Goal: Task Accomplishment & Management: Complete application form

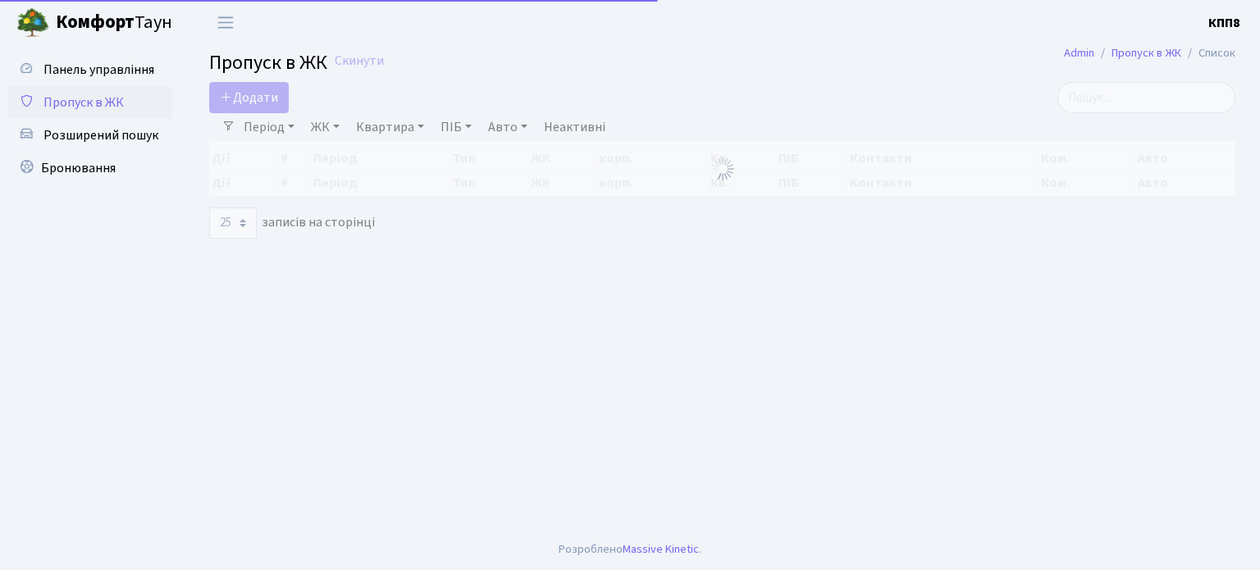
select select "25"
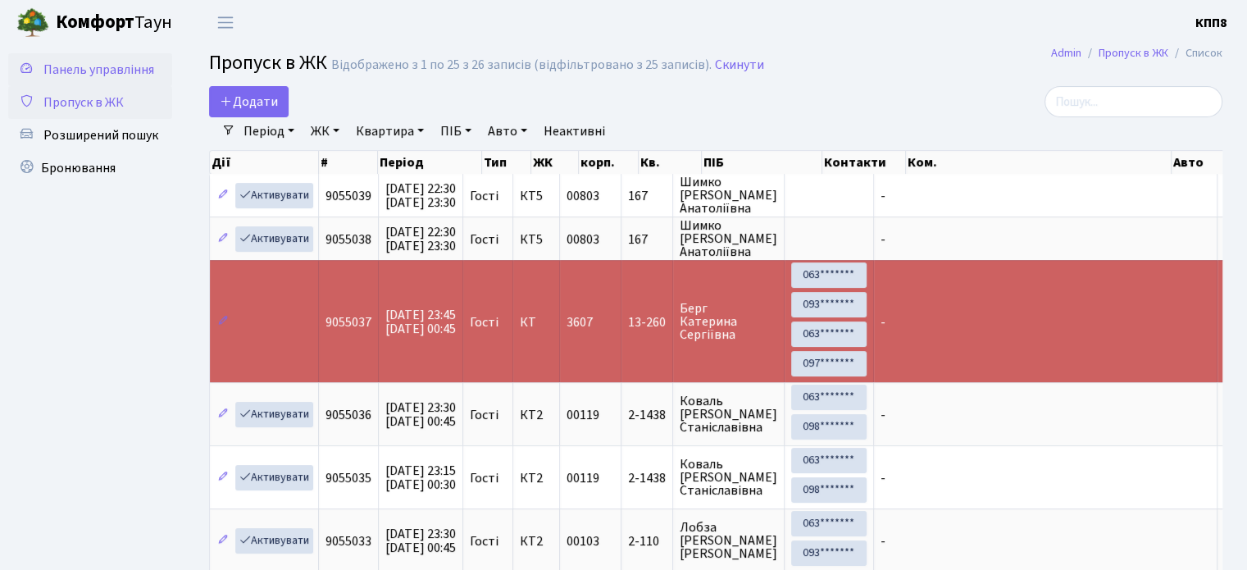
click at [116, 65] on span "Панель управління" at bounding box center [98, 70] width 111 height 18
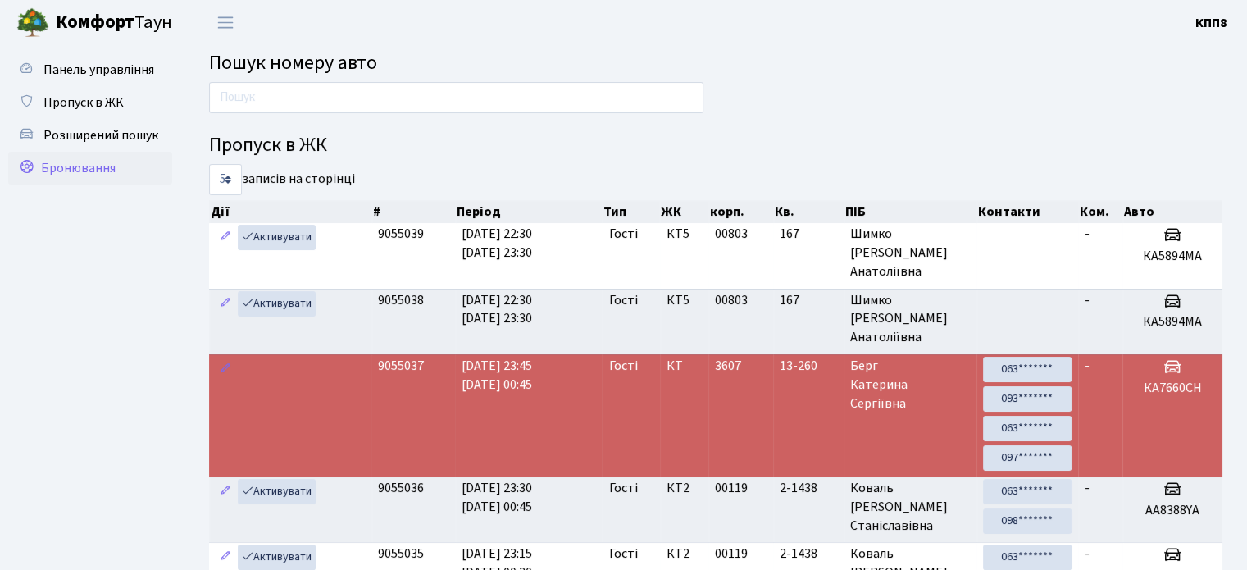
click at [92, 167] on span "Бронювання" at bounding box center [78, 168] width 75 height 18
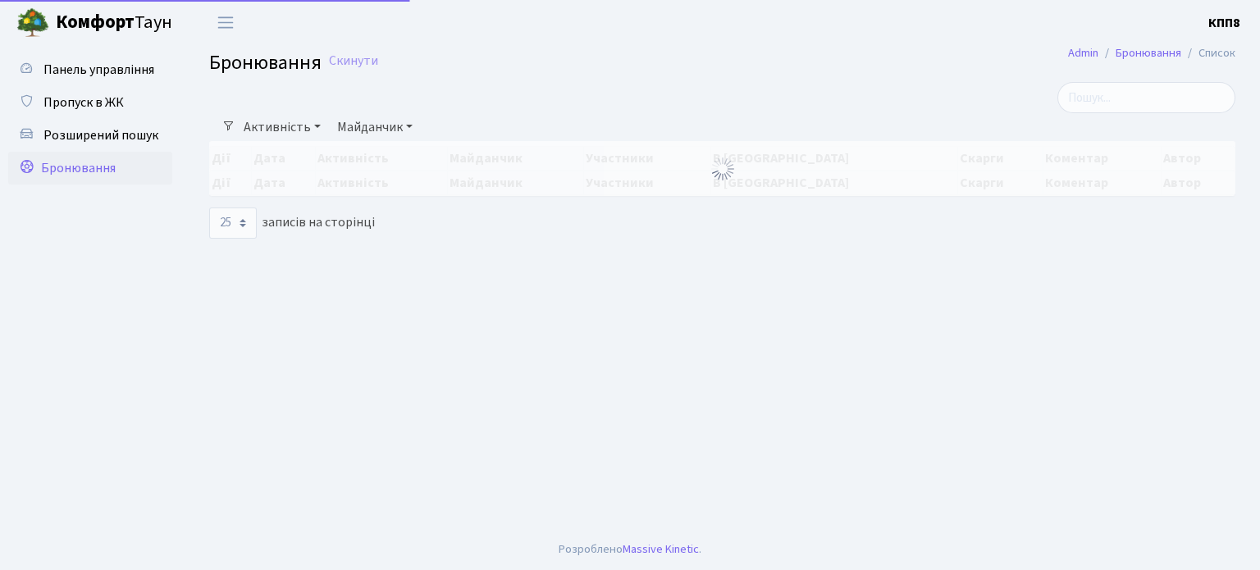
select select "25"
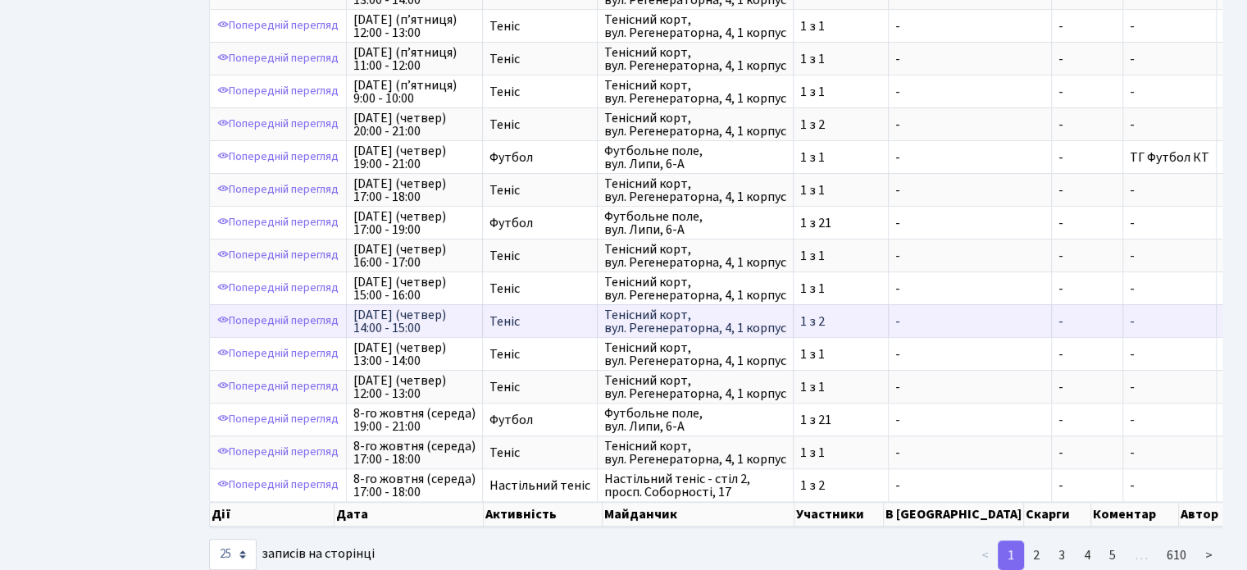
scroll to position [535, 0]
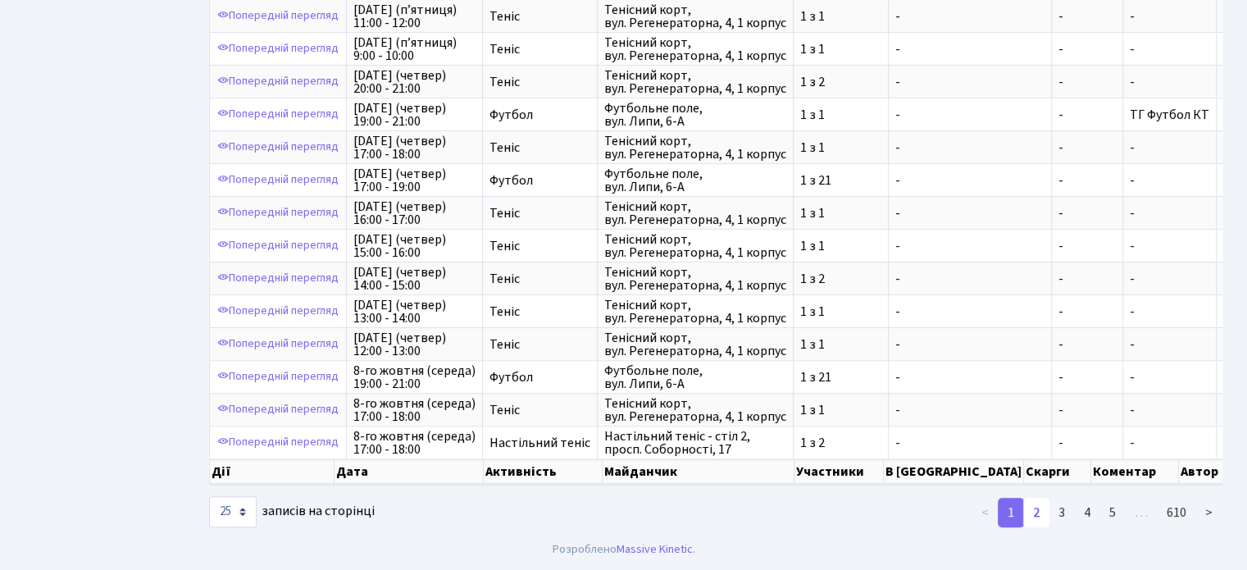
click at [1047, 511] on link "2" at bounding box center [1037, 513] width 26 height 30
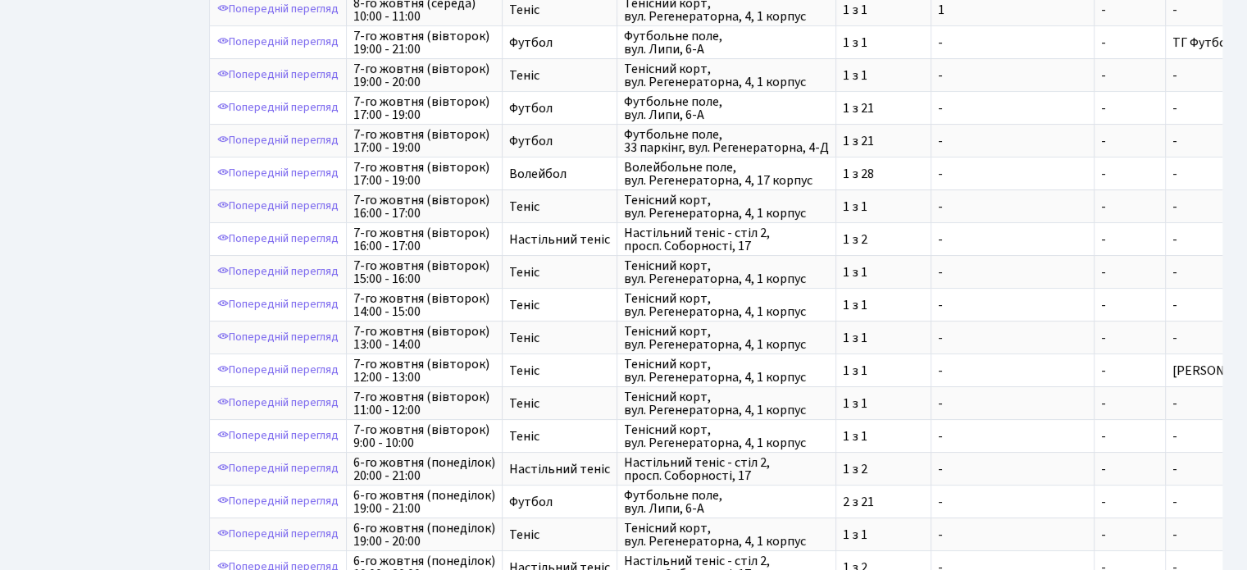
scroll to position [0, 0]
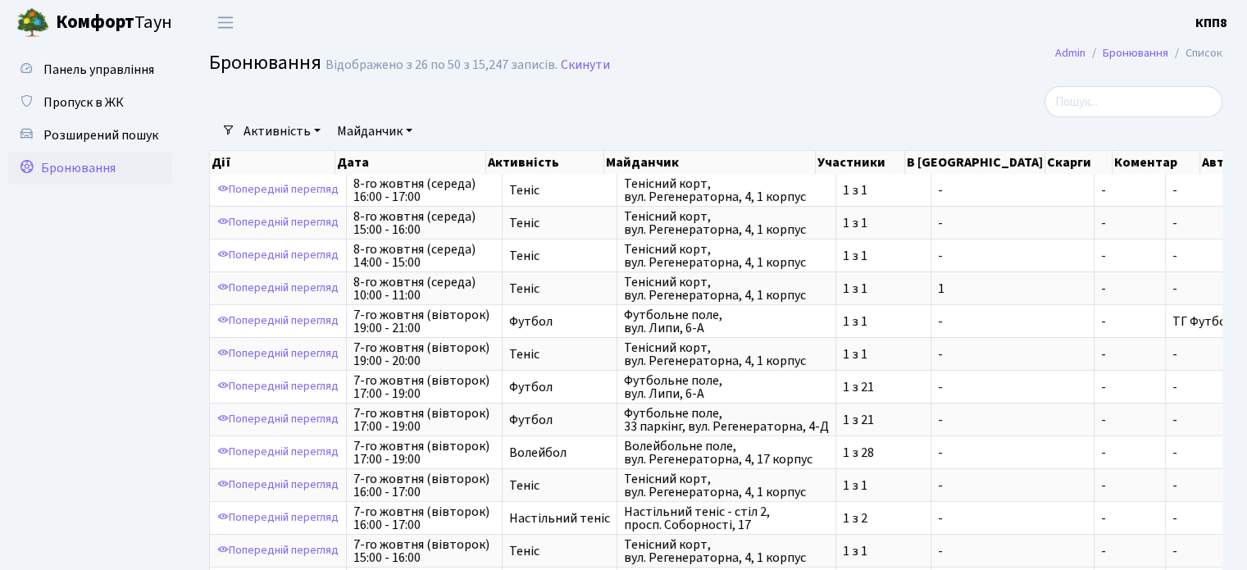
click at [79, 25] on b "Комфорт" at bounding box center [95, 22] width 79 height 26
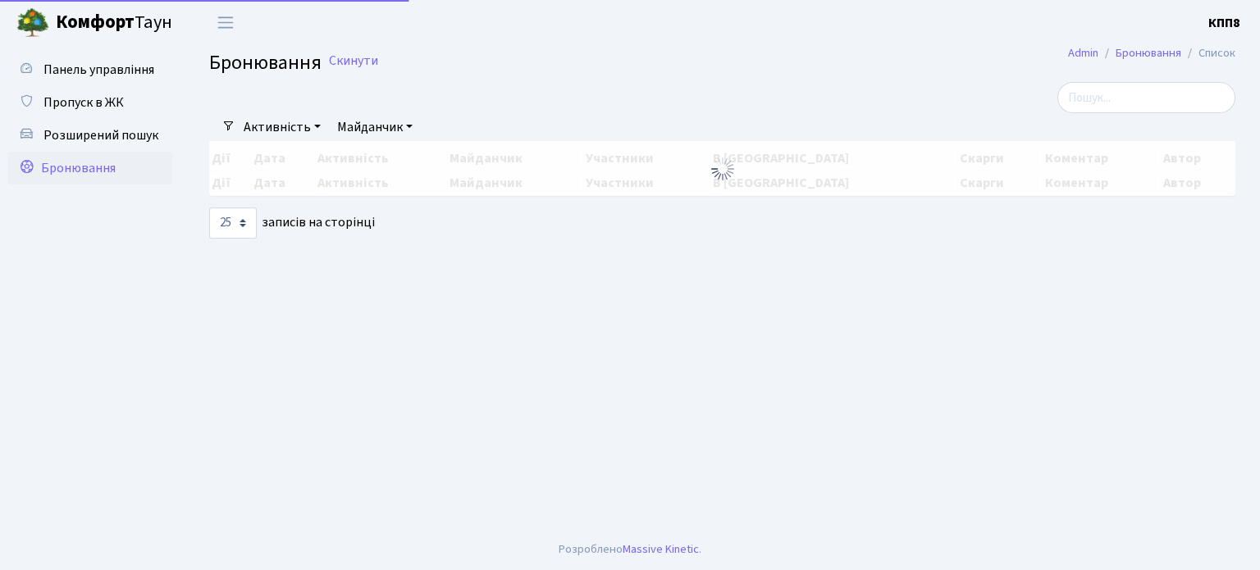
select select "25"
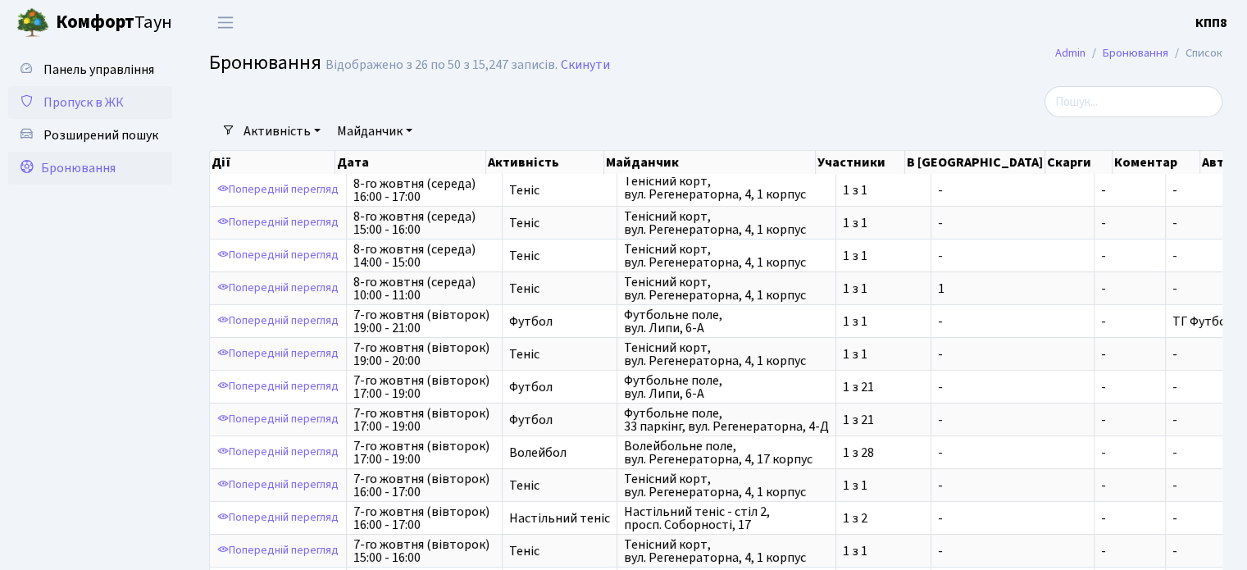
click at [55, 102] on span "Пропуск в ЖК" at bounding box center [83, 102] width 80 height 18
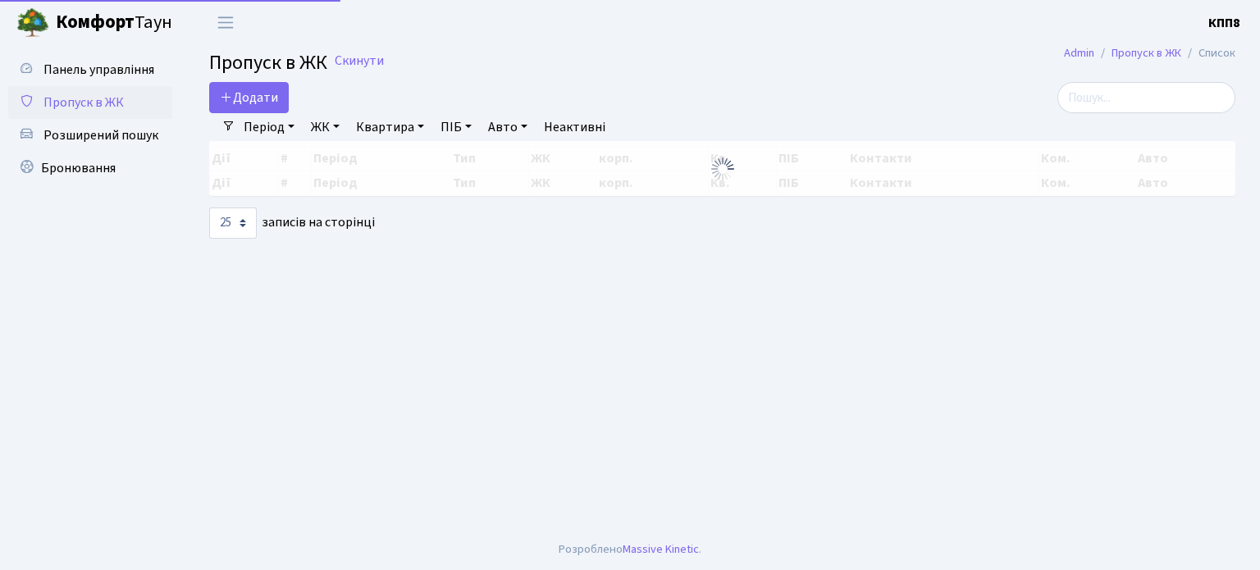
select select "25"
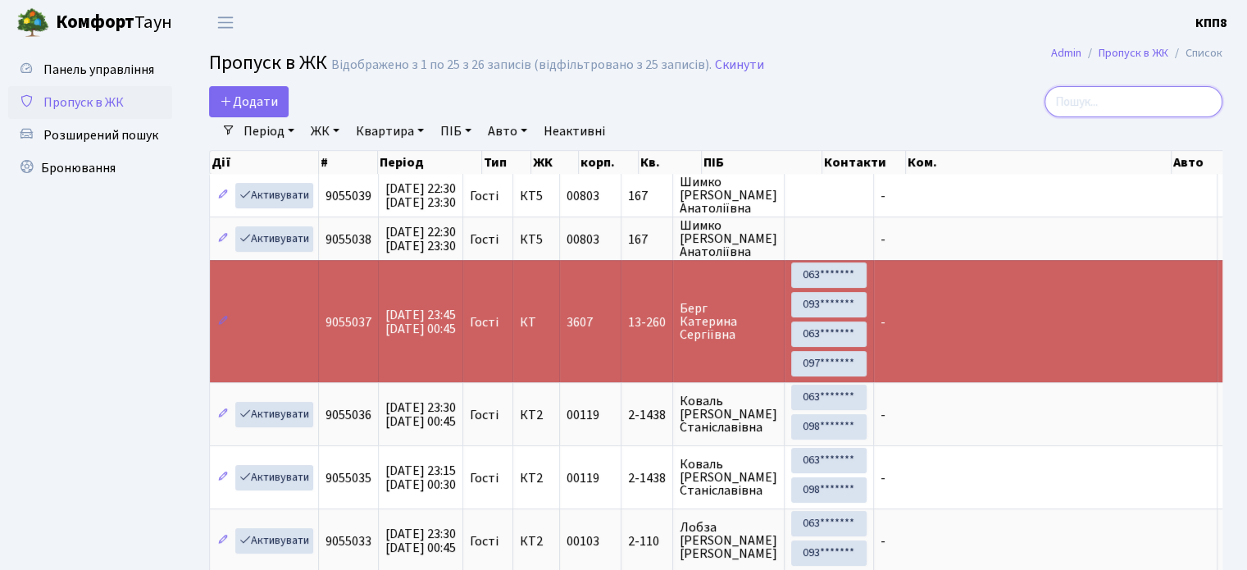
click at [1148, 102] on input "search" at bounding box center [1134, 101] width 178 height 31
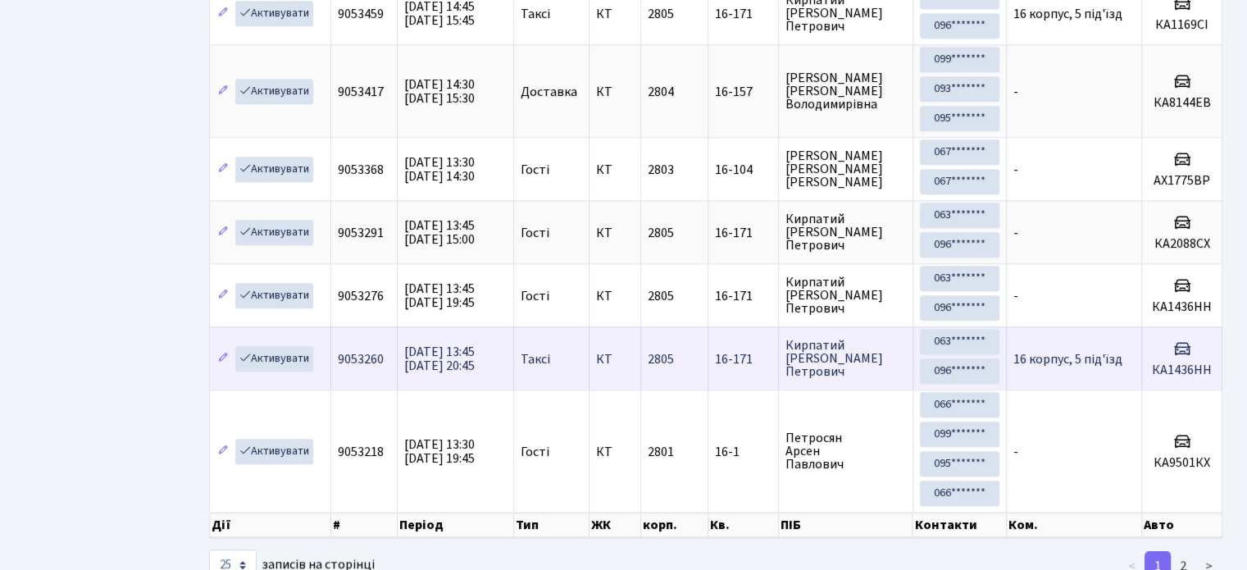
scroll to position [93, 0]
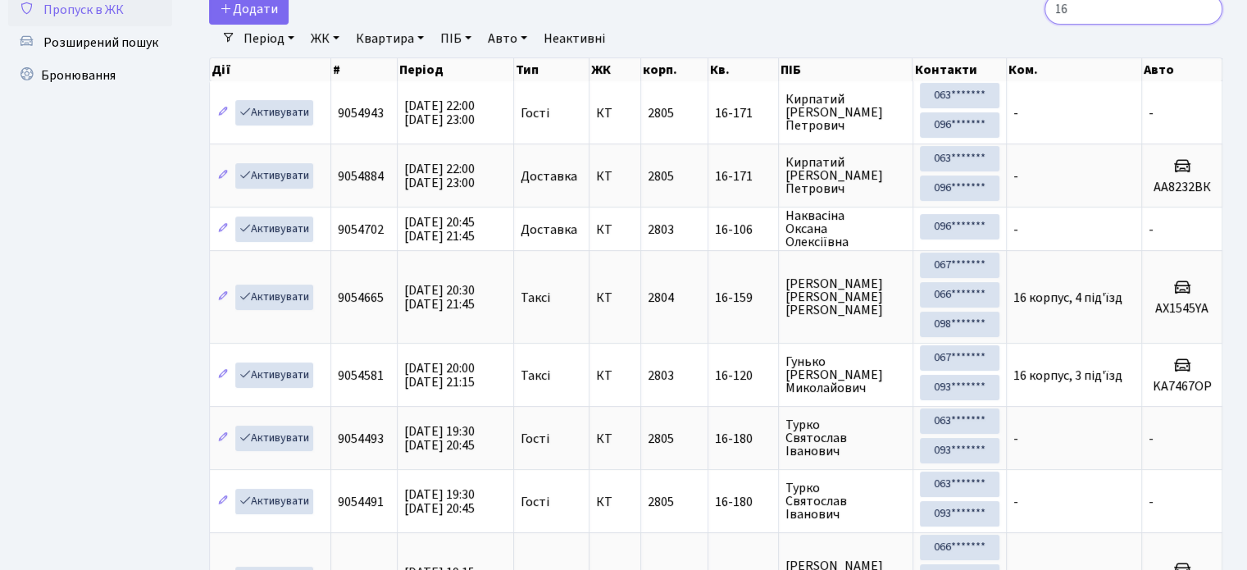
type input "1"
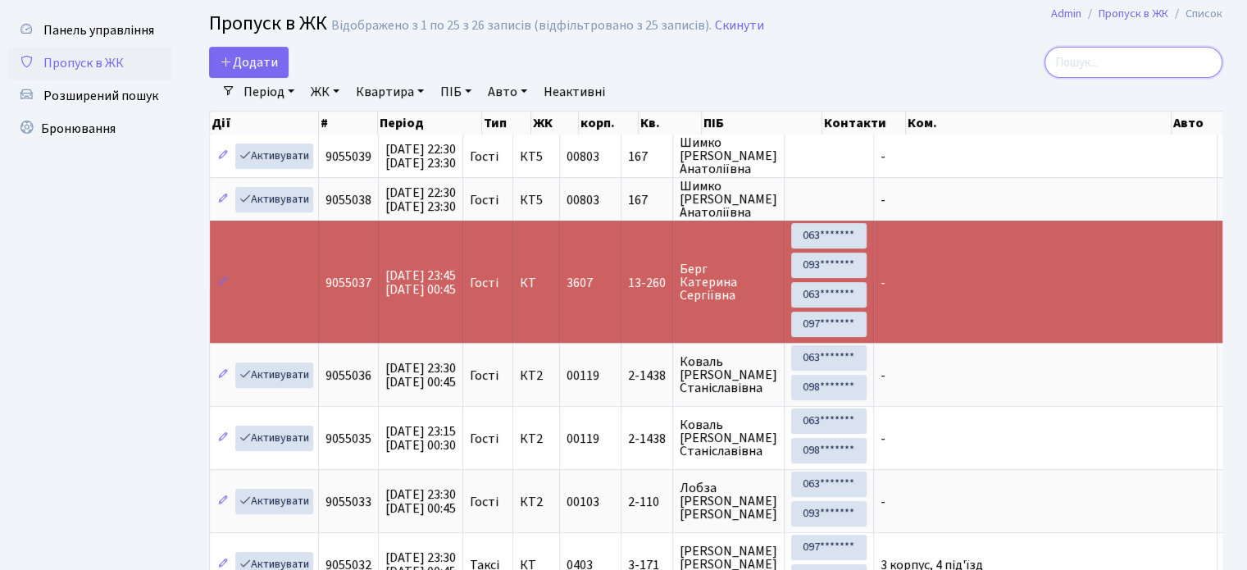
scroll to position [0, 0]
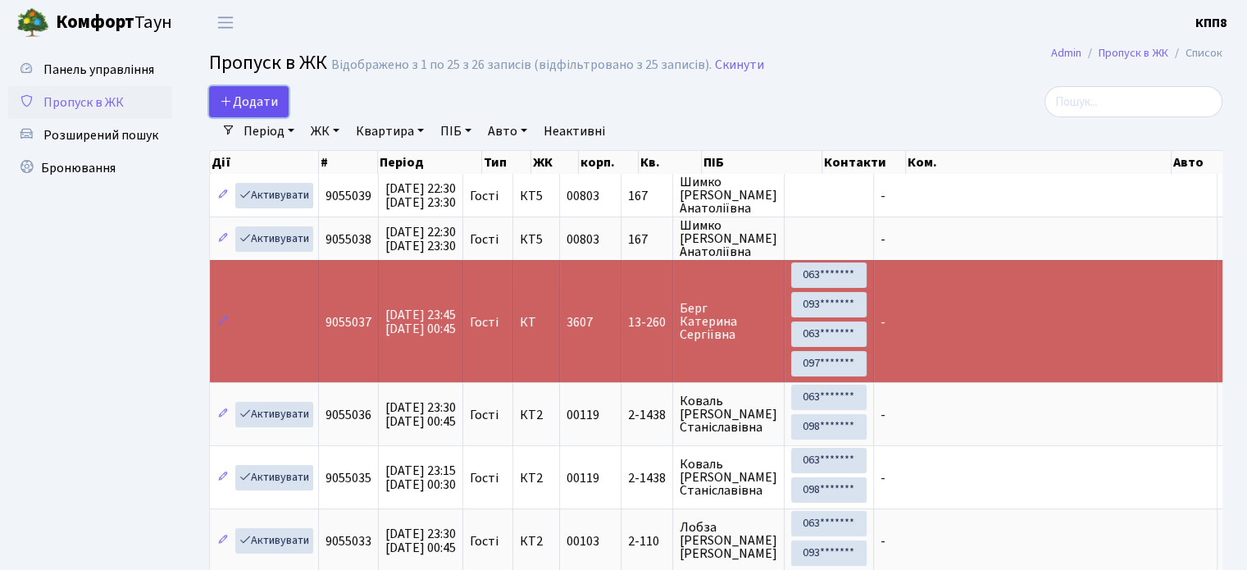
click at [249, 96] on span "Додати" at bounding box center [249, 102] width 58 height 18
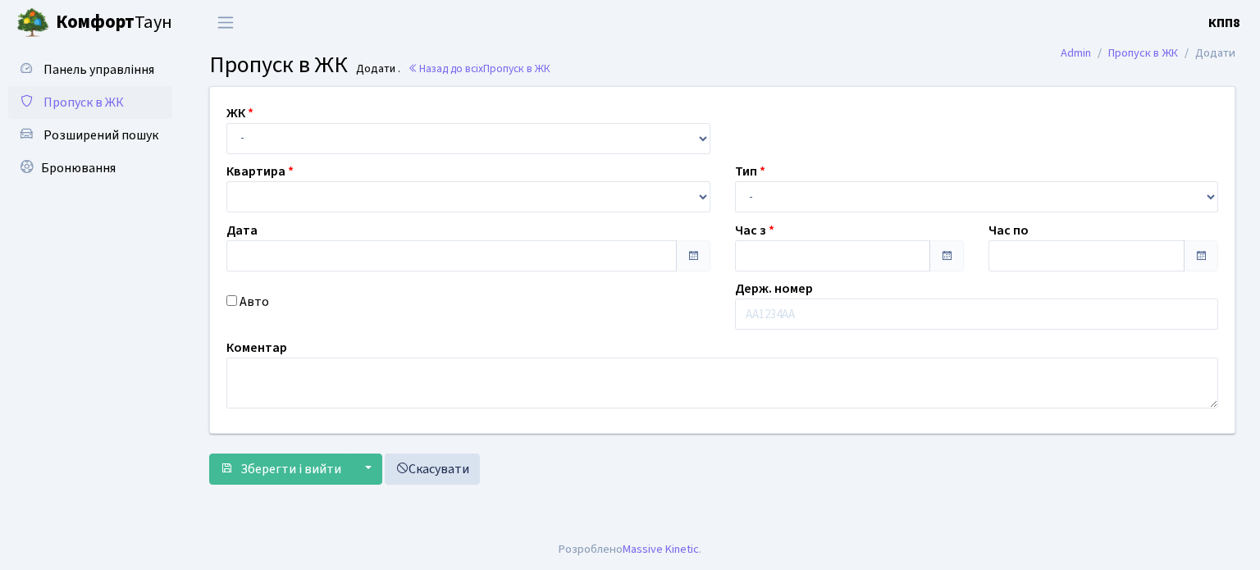
type input "[DATE]"
type input "00:00"
type input "01:00"
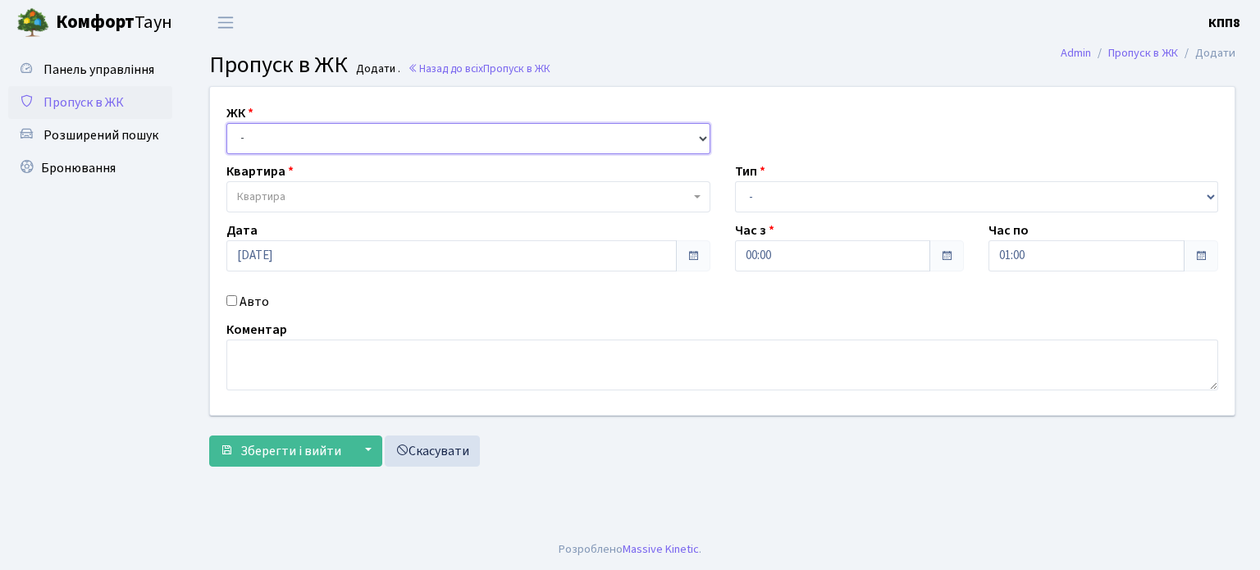
drag, startPoint x: 417, startPoint y: 135, endPoint x: 417, endPoint y: 144, distance: 9.0
click at [417, 135] on select "- КТ, вул. Регенераторна, 4 КТ2, просп. Соборності, 17 КТ3, вул. Березнева, 16 …" at bounding box center [468, 138] width 484 height 31
select select "271"
click at [226, 123] on select "- КТ, вул. Регенераторна, 4 КТ2, просп. Соборності, 17 КТ3, вул. Березнева, 16 …" at bounding box center [468, 138] width 484 height 31
select select
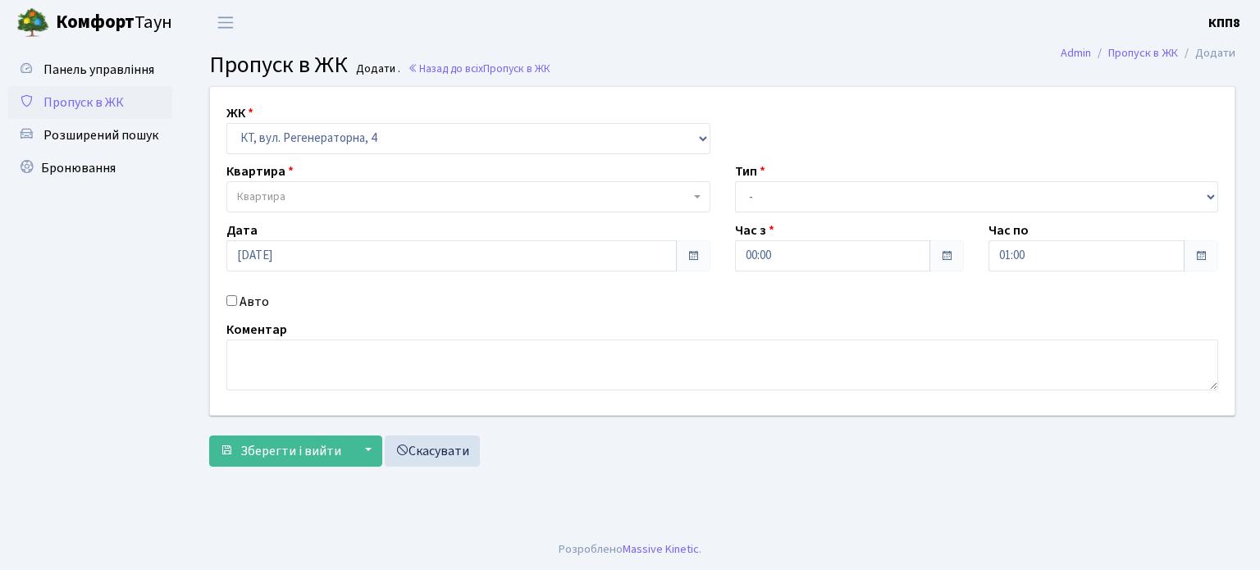
click at [398, 198] on span "Квартира" at bounding box center [463, 197] width 453 height 16
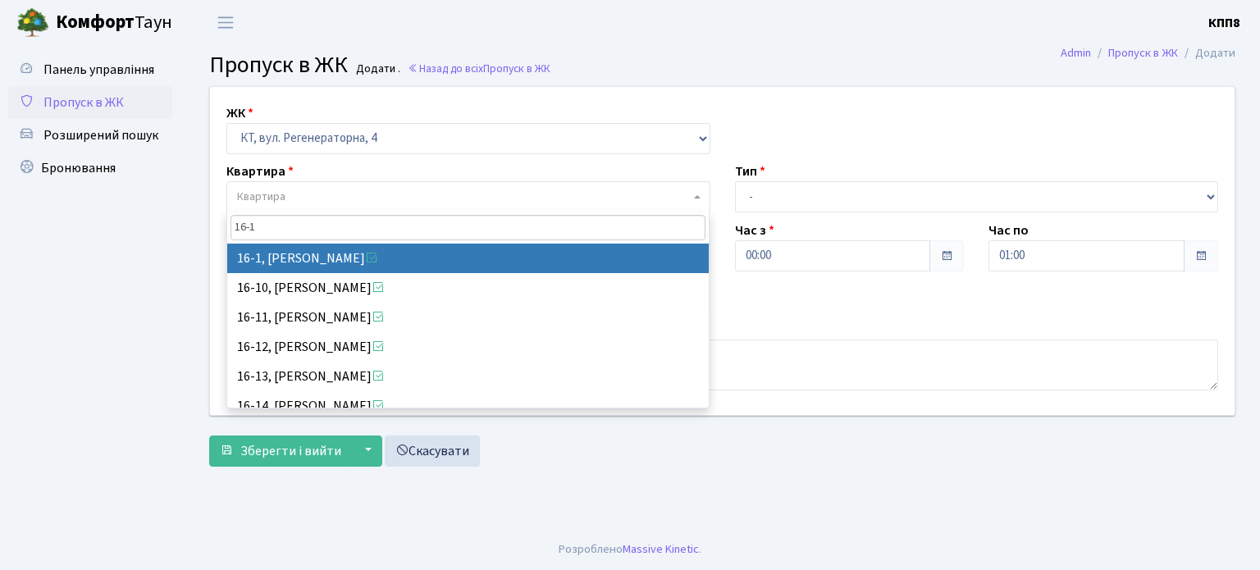
type input "16-1"
select select "8562"
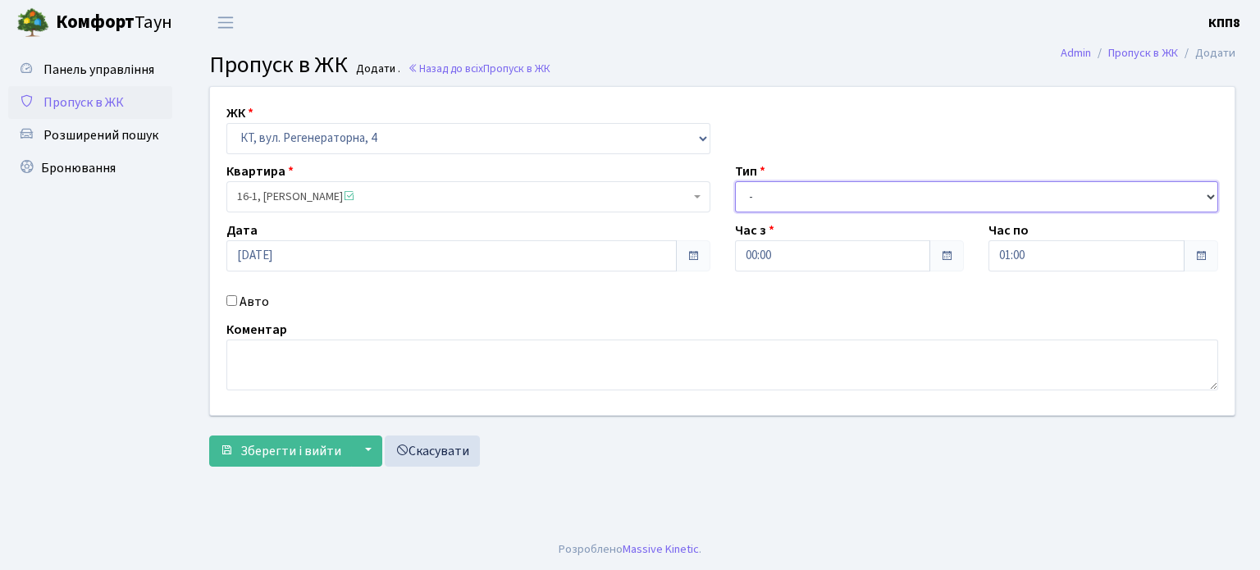
click at [806, 193] on select "- Доставка Таксі Гості Сервіс" at bounding box center [977, 196] width 484 height 31
select select "3"
click at [735, 181] on select "- Доставка Таксі Гості Сервіс" at bounding box center [977, 196] width 484 height 31
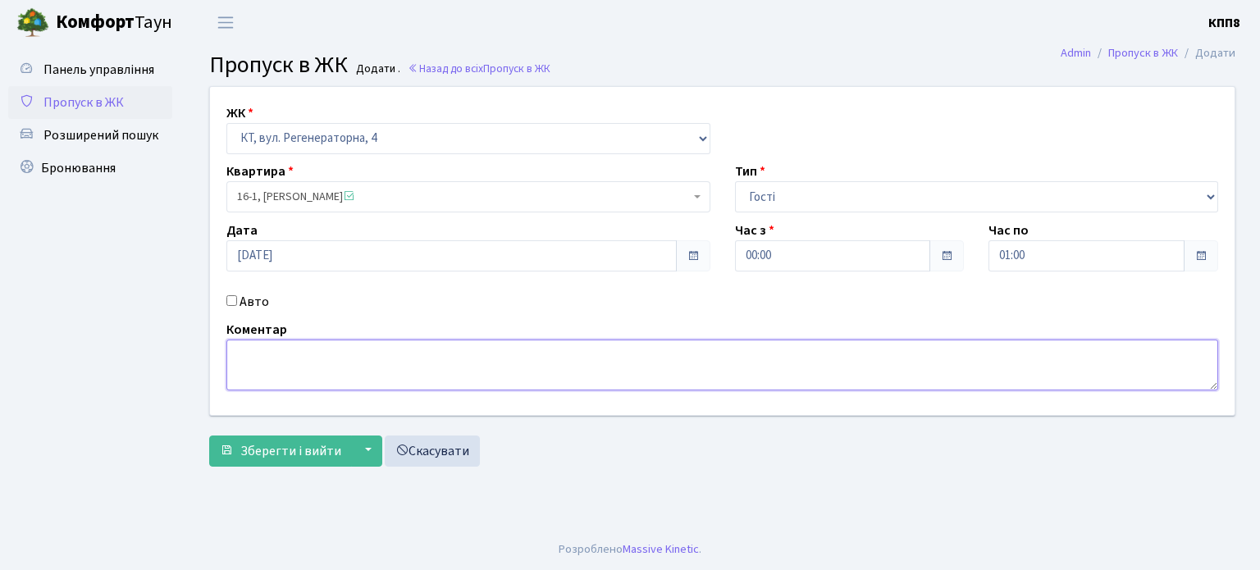
click at [255, 356] on textarea at bounding box center [722, 365] width 992 height 51
type textarea "ВСІХ"
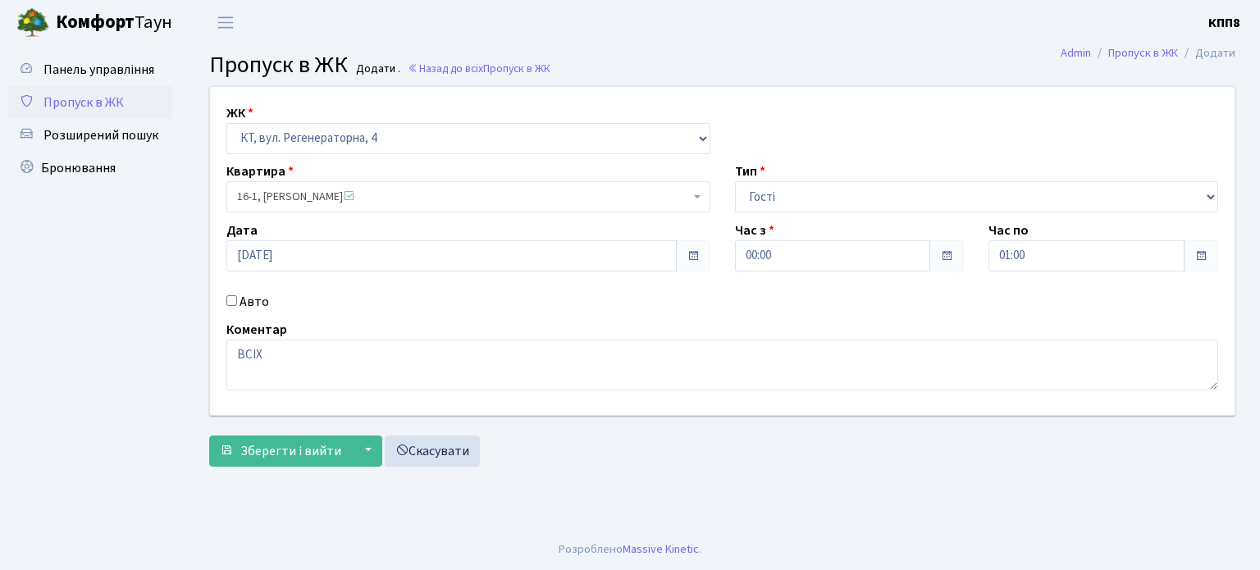
click at [701, 257] on span at bounding box center [693, 255] width 34 height 31
click at [591, 260] on input "08.10.2025" at bounding box center [451, 255] width 450 height 31
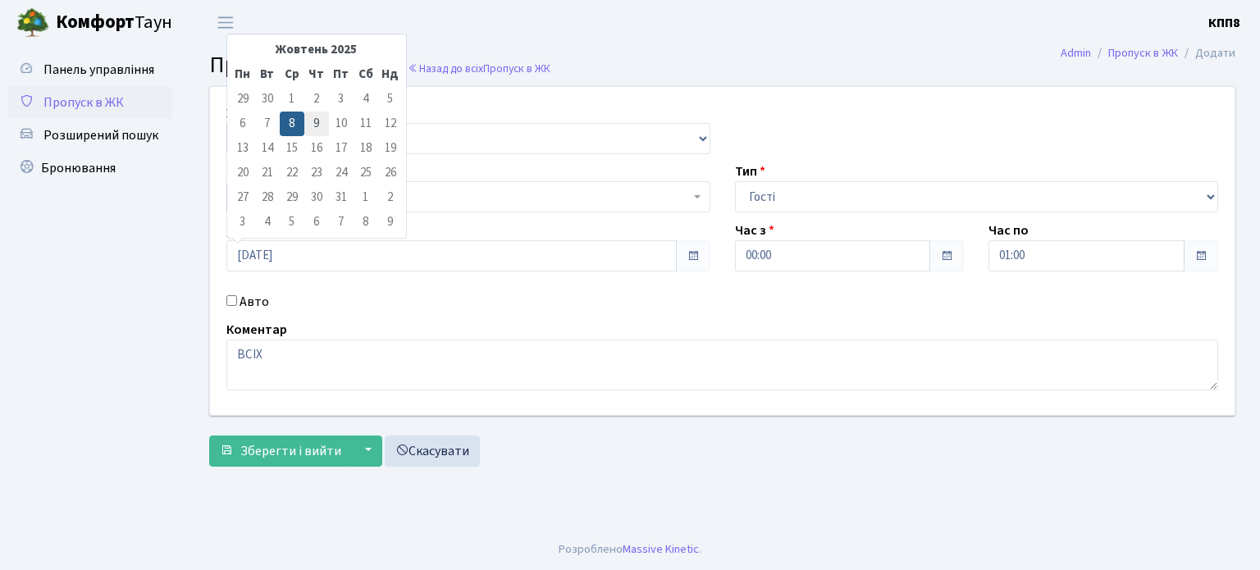
click at [321, 126] on td "9" at bounding box center [316, 124] width 25 height 25
type input "09.10.2025"
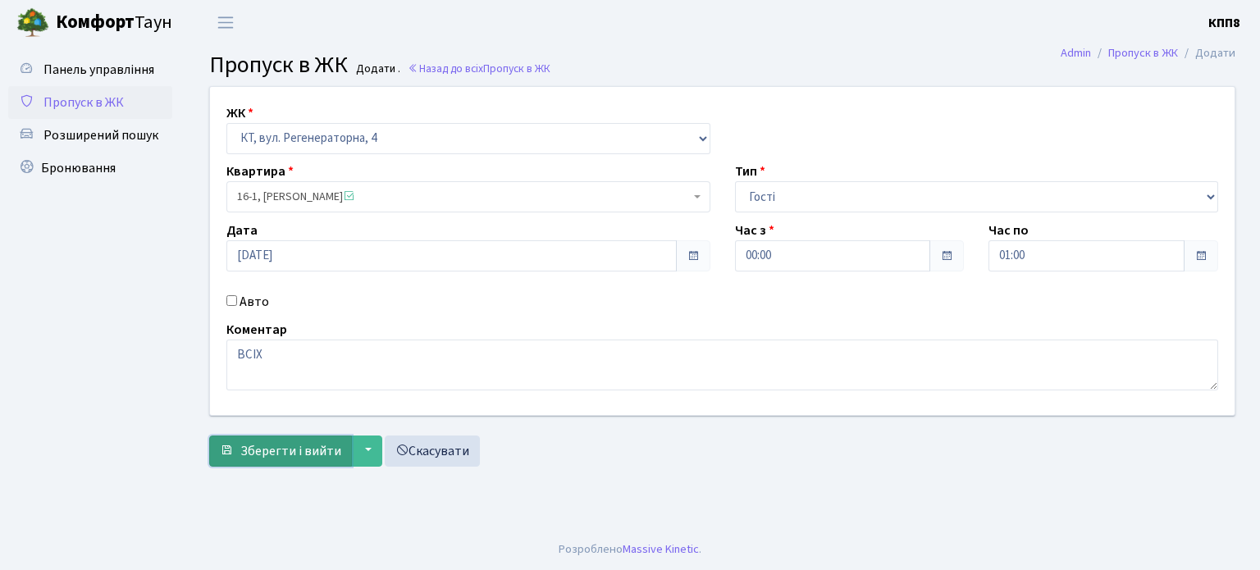
click at [286, 447] on span "Зберегти і вийти" at bounding box center [290, 451] width 101 height 18
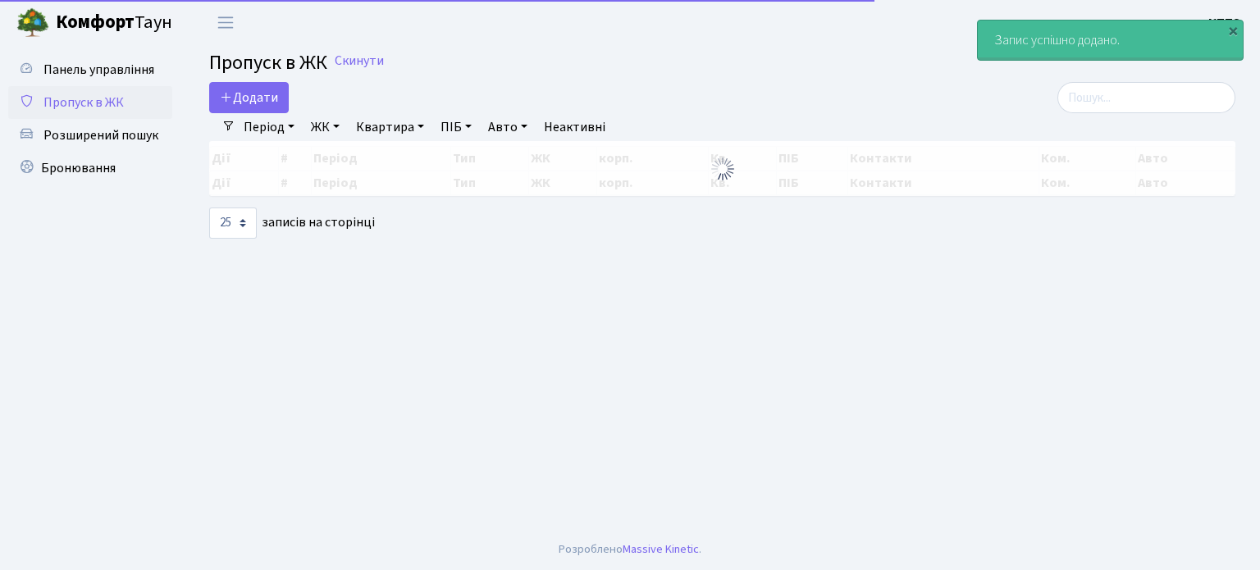
select select "25"
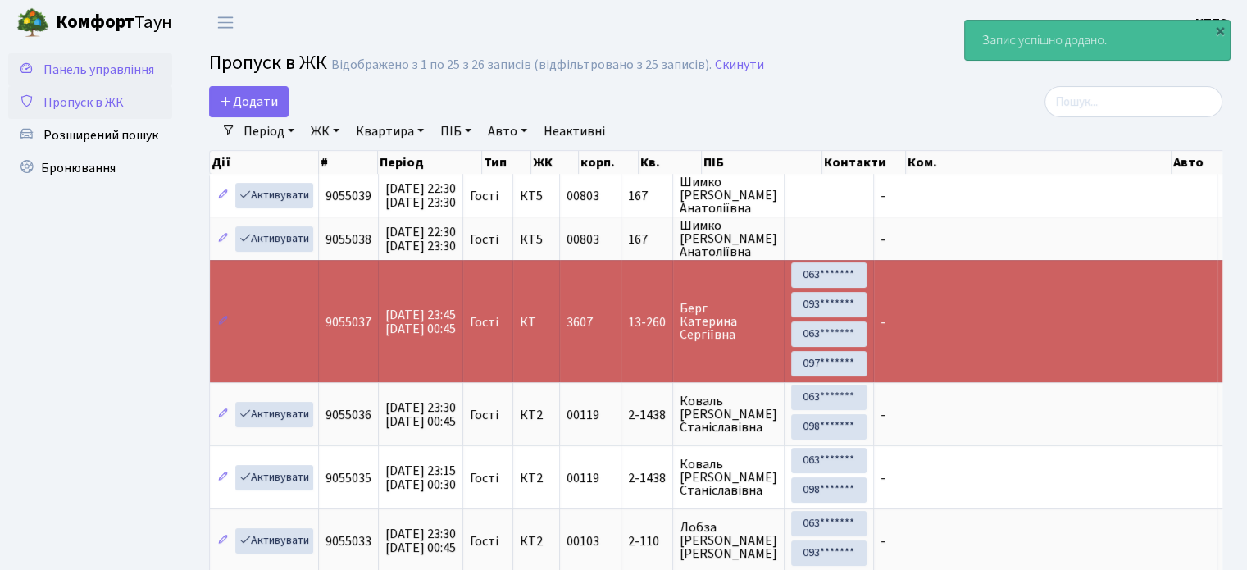
click at [102, 65] on span "Панель управління" at bounding box center [98, 70] width 111 height 18
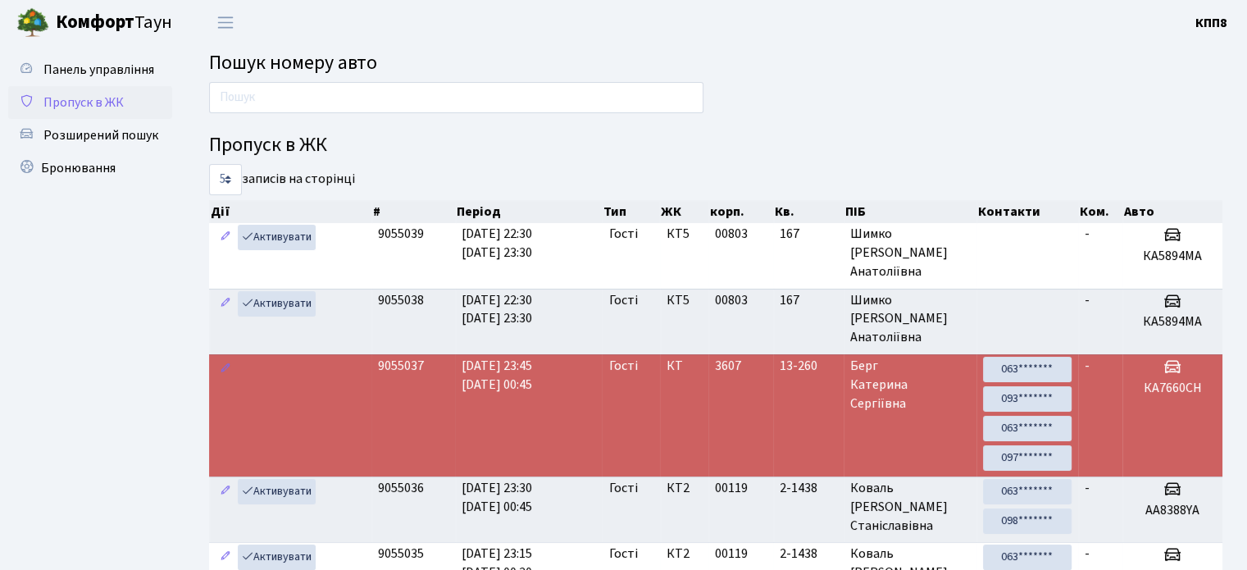
click at [74, 96] on span "Пропуск в ЖК" at bounding box center [83, 102] width 80 height 18
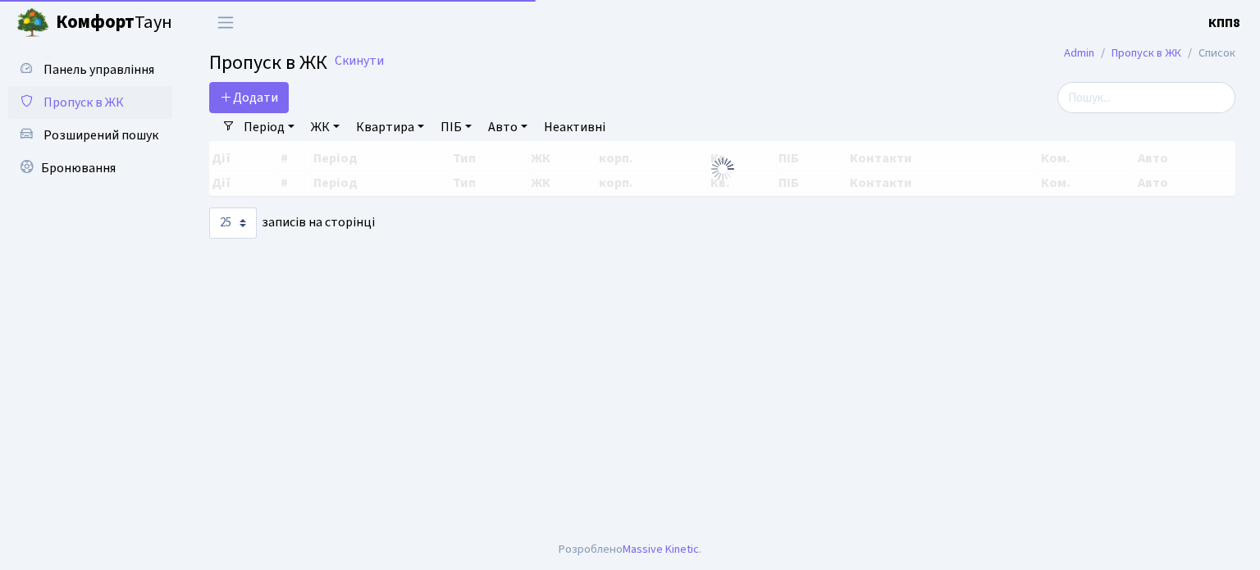
select select "25"
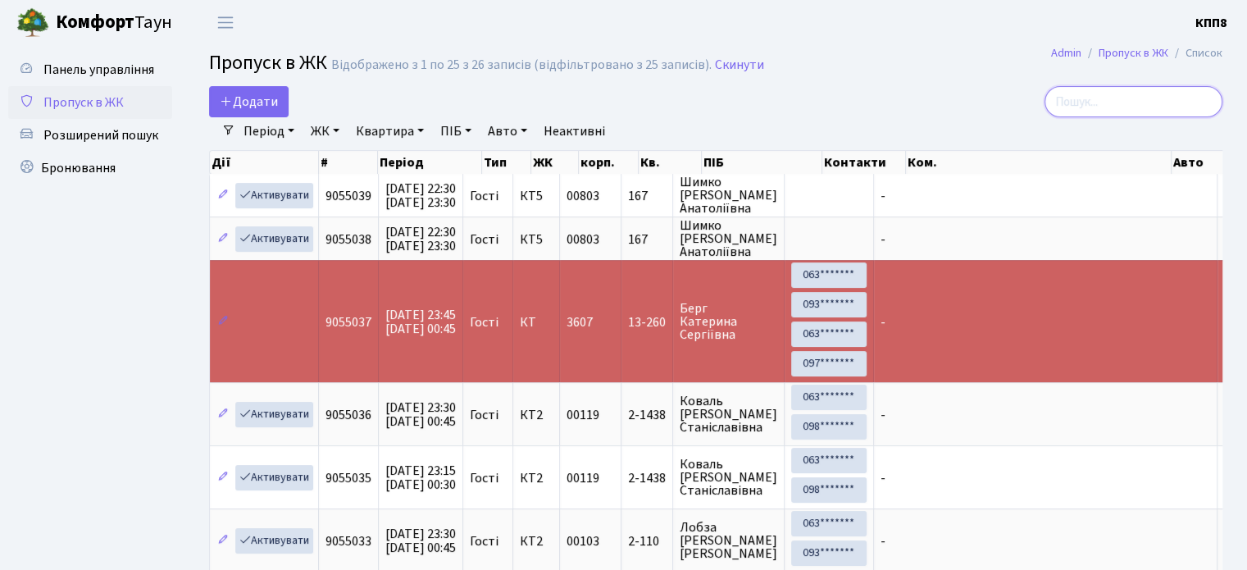
click at [1157, 108] on input "search" at bounding box center [1134, 101] width 178 height 31
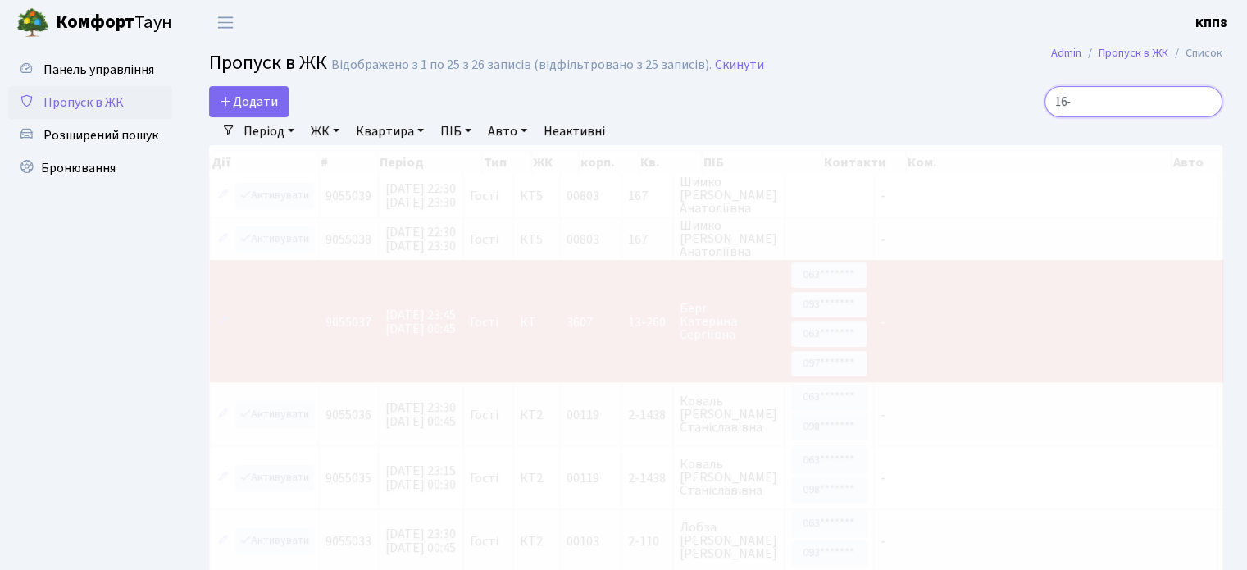
type input "16-1"
